Goal: Information Seeking & Learning: Learn about a topic

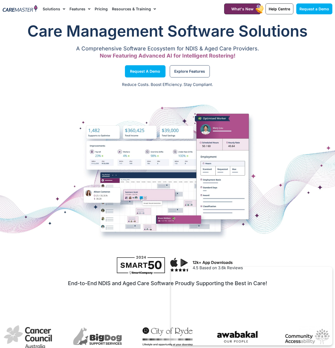
click at [99, 10] on link "Pricing" at bounding box center [101, 9] width 13 height 18
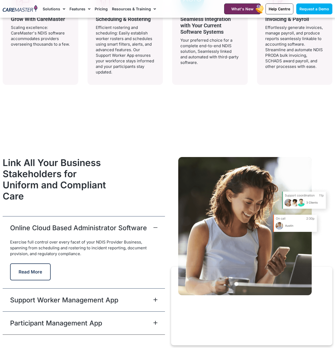
scroll to position [1272, 0]
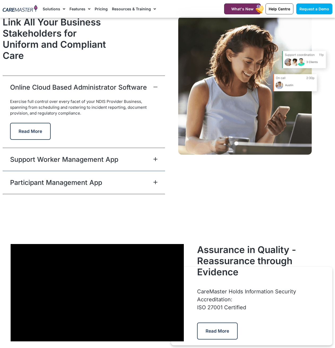
click at [131, 157] on div "Support Worker Management App" at bounding box center [84, 159] width 162 height 23
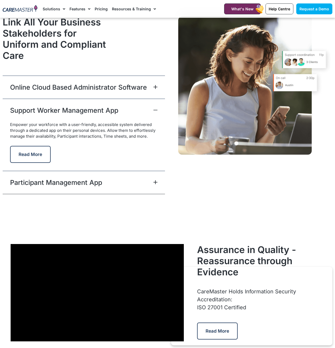
click at [113, 189] on div "Participant Management App" at bounding box center [84, 182] width 162 height 23
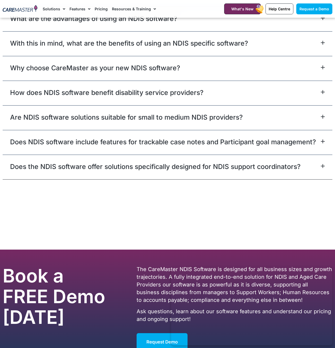
scroll to position [3206, 0]
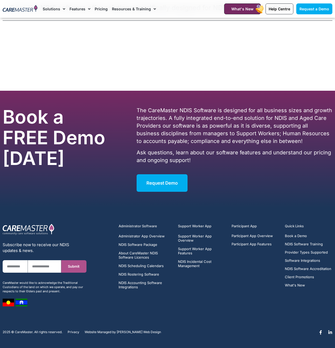
click at [134, 227] on h5 "Administrator Software" at bounding box center [145, 225] width 54 height 5
click at [134, 237] on span "Administrator App Overview" at bounding box center [141, 236] width 46 height 4
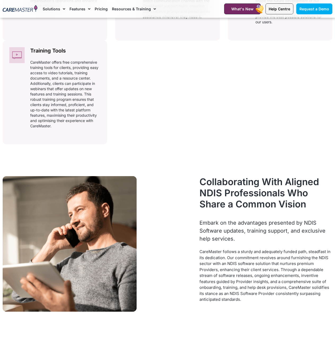
scroll to position [292, 0]
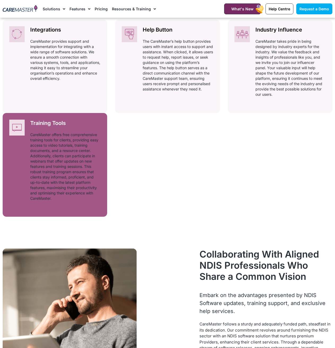
click at [48, 140] on p "CareMaster offers free comprehensive training tools for clients, providing easy…" at bounding box center [65, 166] width 70 height 69
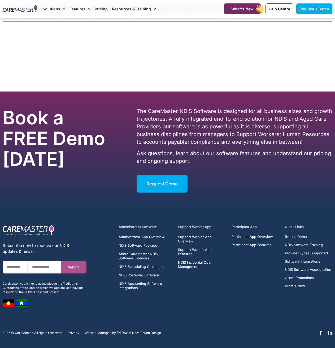
scroll to position [3206, 0]
